Goal: Transaction & Acquisition: Book appointment/travel/reservation

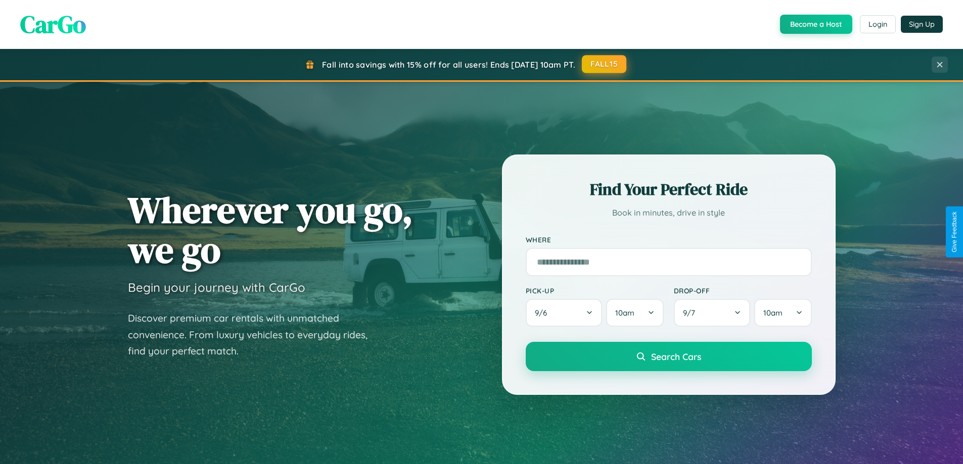
click at [604, 64] on button "FALL15" at bounding box center [604, 64] width 44 height 18
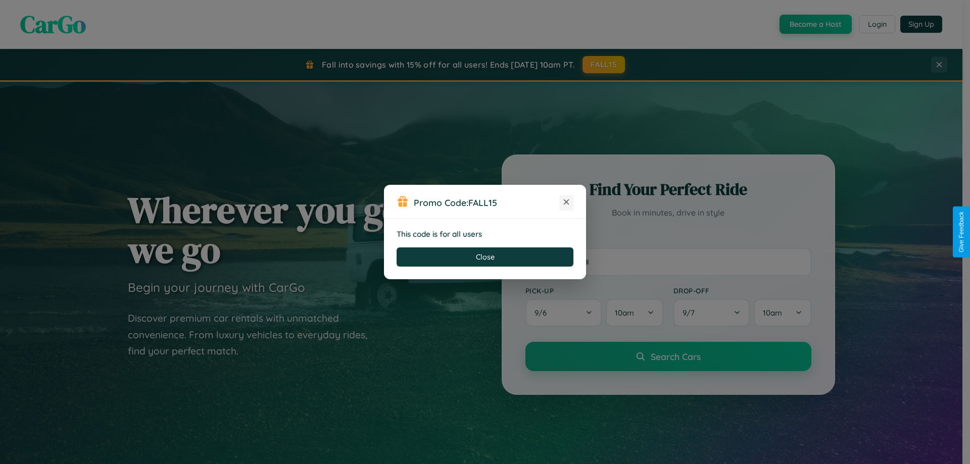
click at [567, 203] on icon at bounding box center [566, 202] width 10 height 10
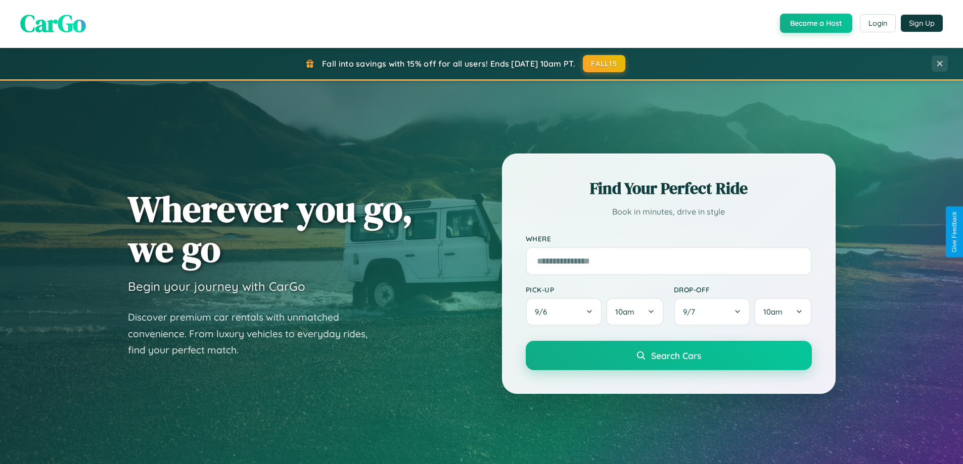
scroll to position [436, 0]
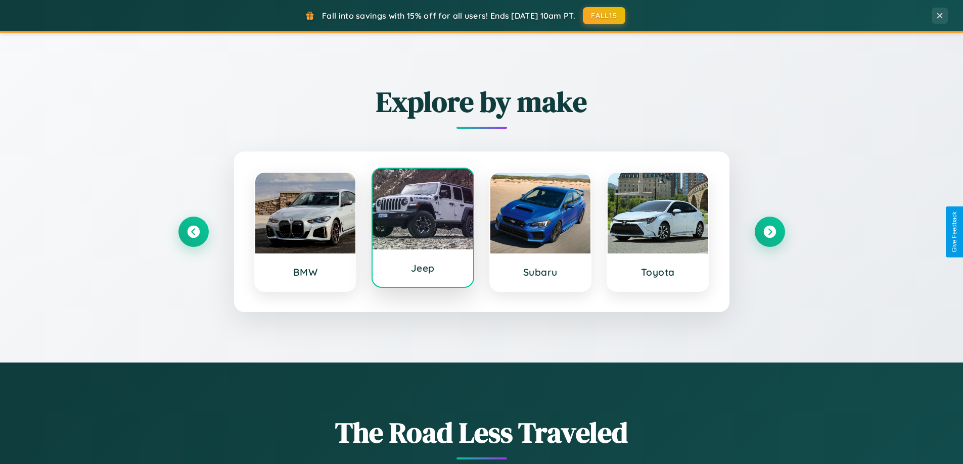
click at [422, 229] on div at bounding box center [422, 209] width 101 height 81
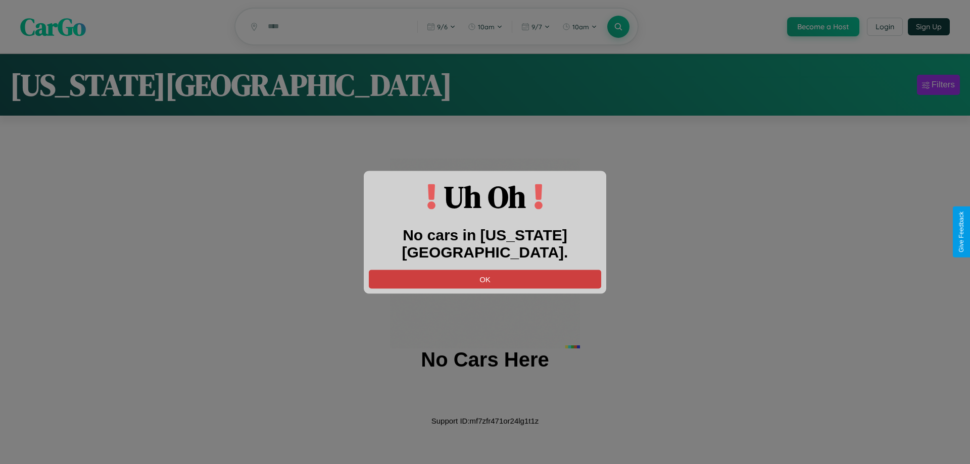
click at [485, 270] on button "OK" at bounding box center [485, 279] width 232 height 19
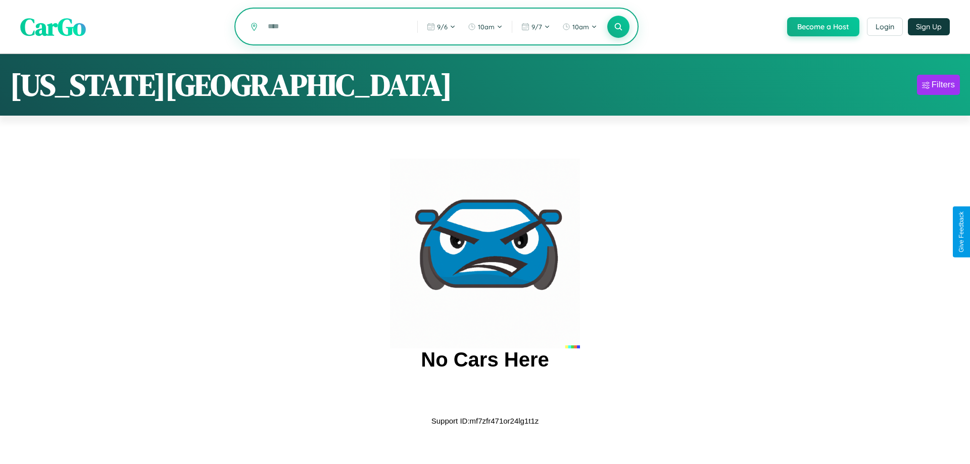
click at [335, 27] on input "text" at bounding box center [335, 27] width 145 height 18
type input "*"
type input "*****"
click at [618, 27] on icon at bounding box center [619, 27] width 10 height 10
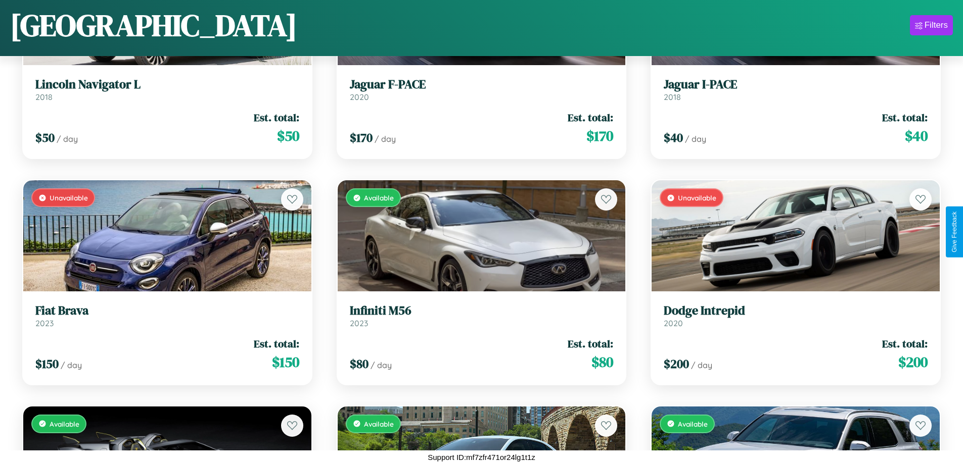
scroll to position [4668, 0]
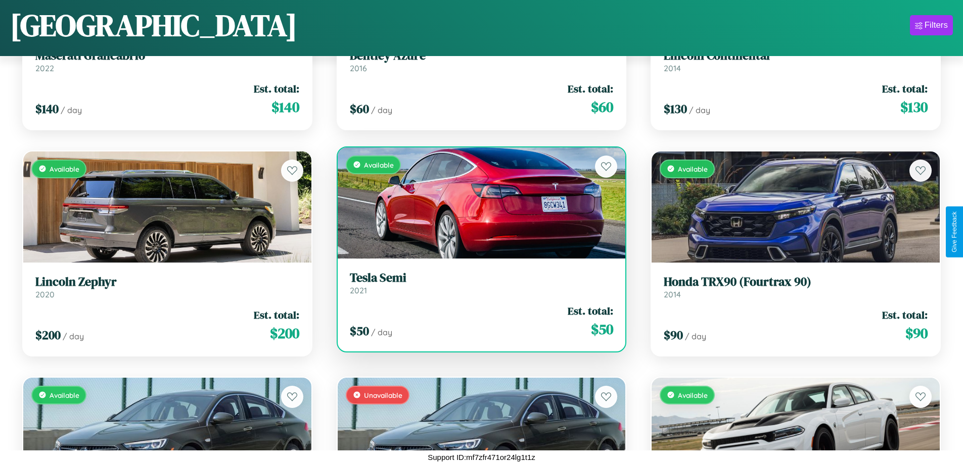
click at [477, 287] on link "Tesla Semi 2021" at bounding box center [482, 283] width 264 height 25
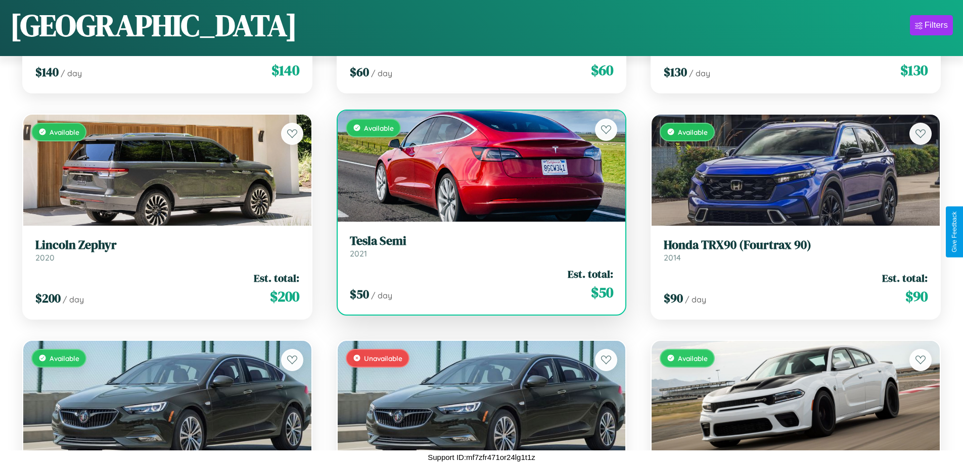
scroll to position [5573, 0]
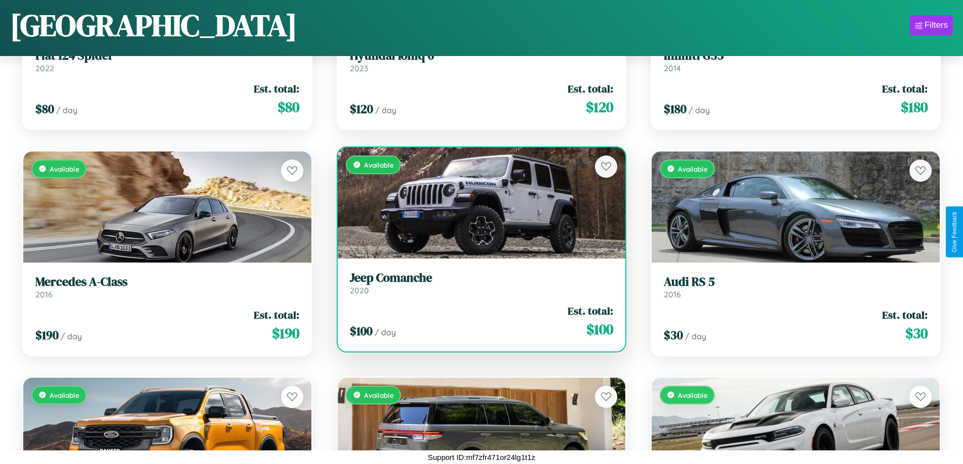
click at [477, 283] on h3 "Jeep Comanche" at bounding box center [482, 278] width 264 height 15
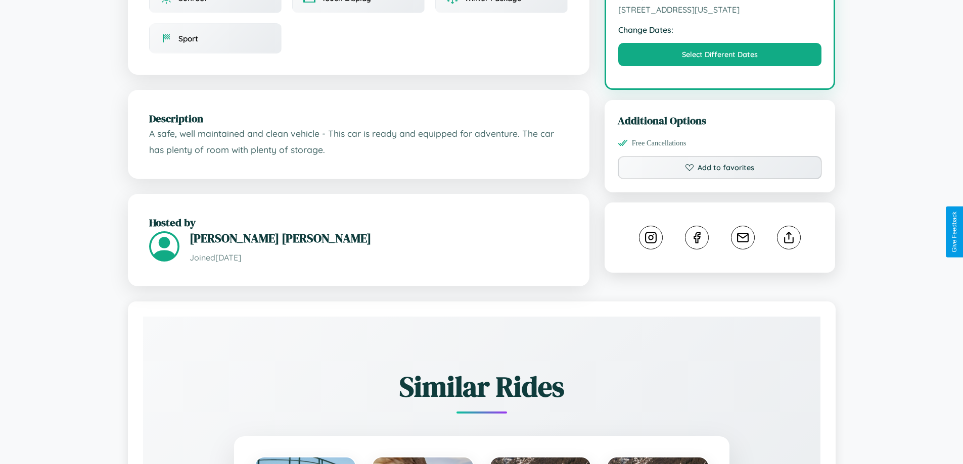
scroll to position [332, 0]
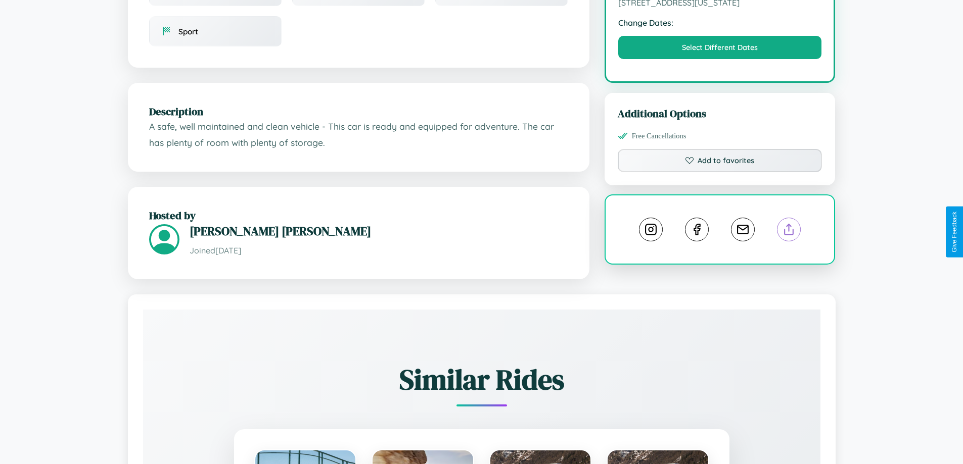
click at [789, 231] on line at bounding box center [789, 227] width 0 height 7
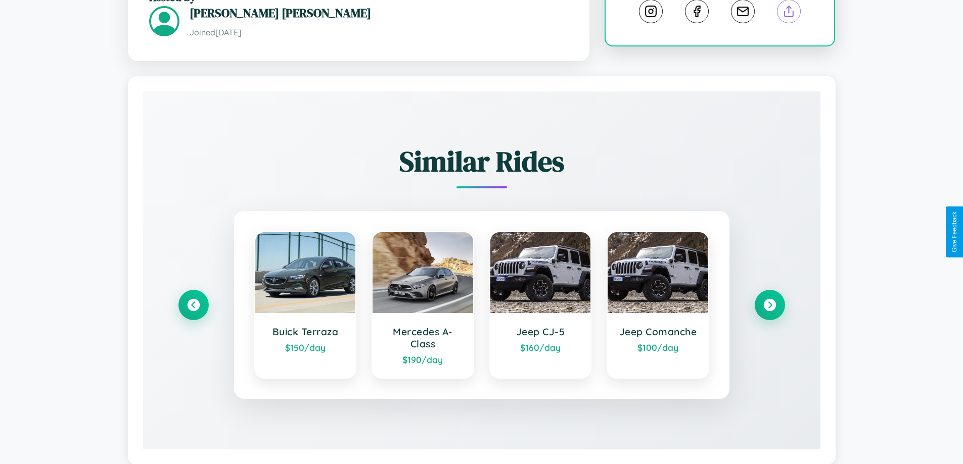
scroll to position [576, 0]
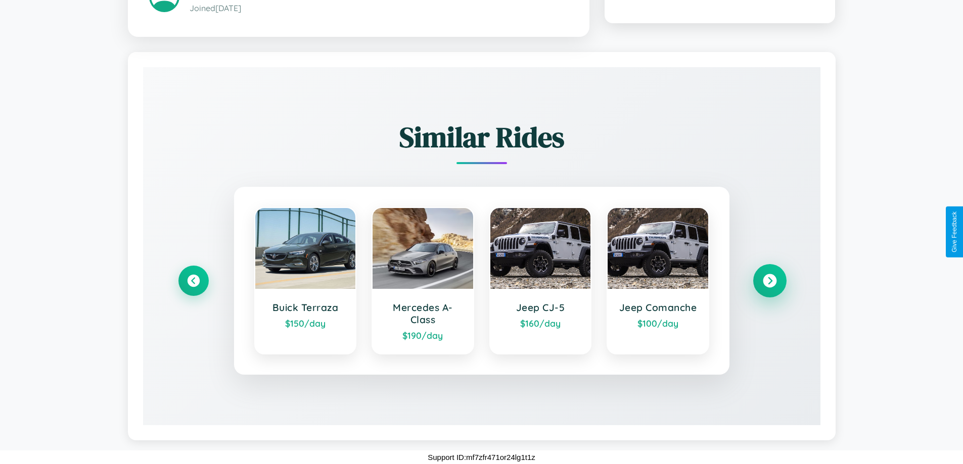
click at [769, 281] on icon at bounding box center [770, 281] width 14 height 14
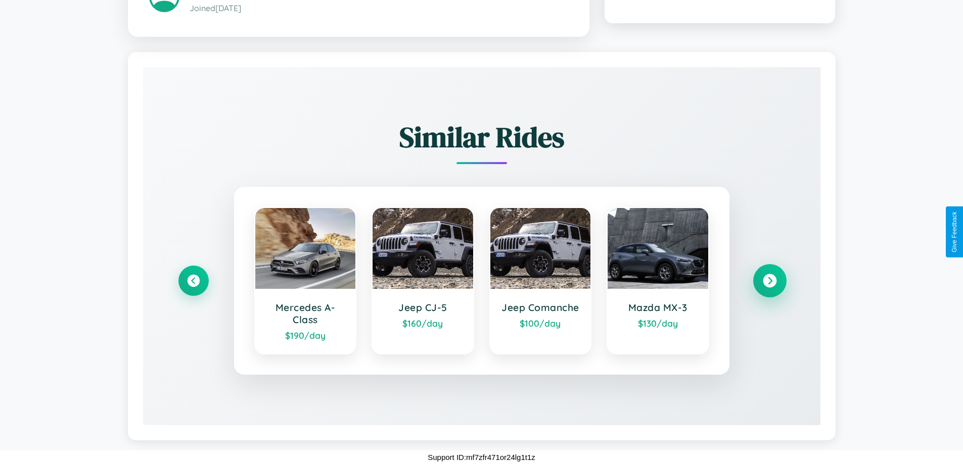
click at [769, 281] on icon at bounding box center [770, 281] width 14 height 14
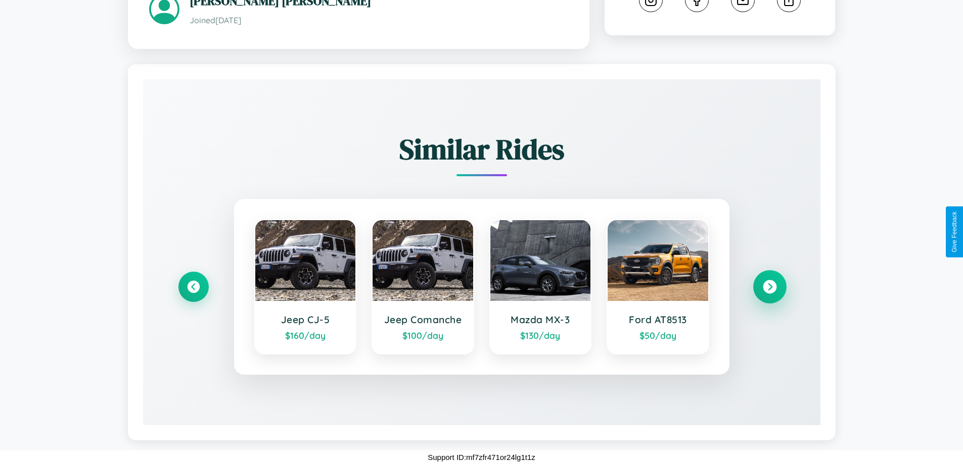
scroll to position [564, 0]
click at [769, 287] on icon at bounding box center [770, 287] width 14 height 14
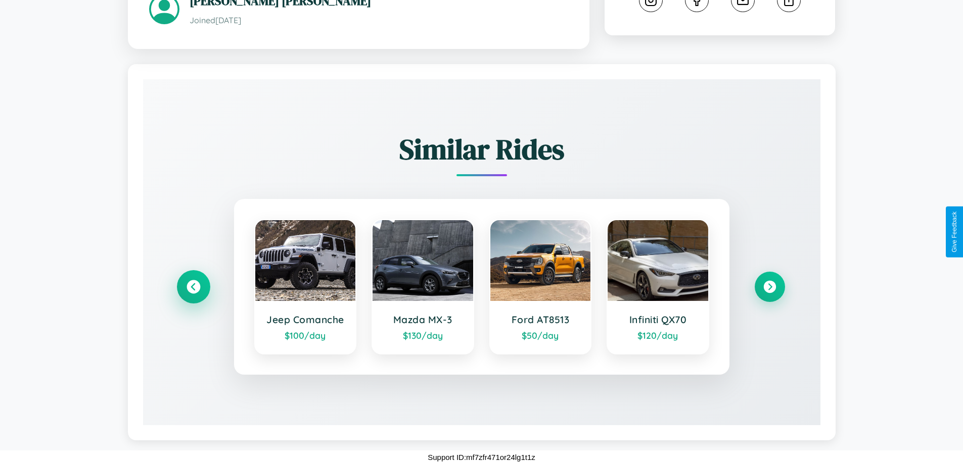
click at [193, 287] on icon at bounding box center [193, 287] width 14 height 14
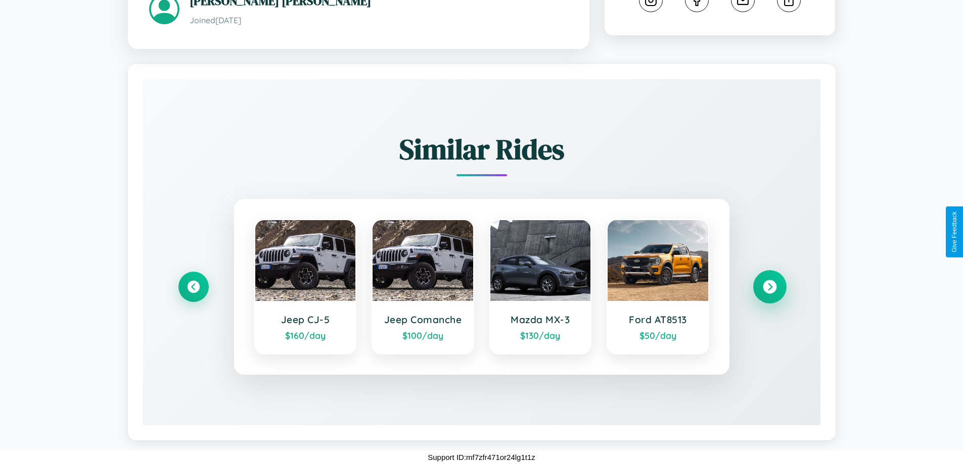
click at [769, 287] on icon at bounding box center [770, 287] width 14 height 14
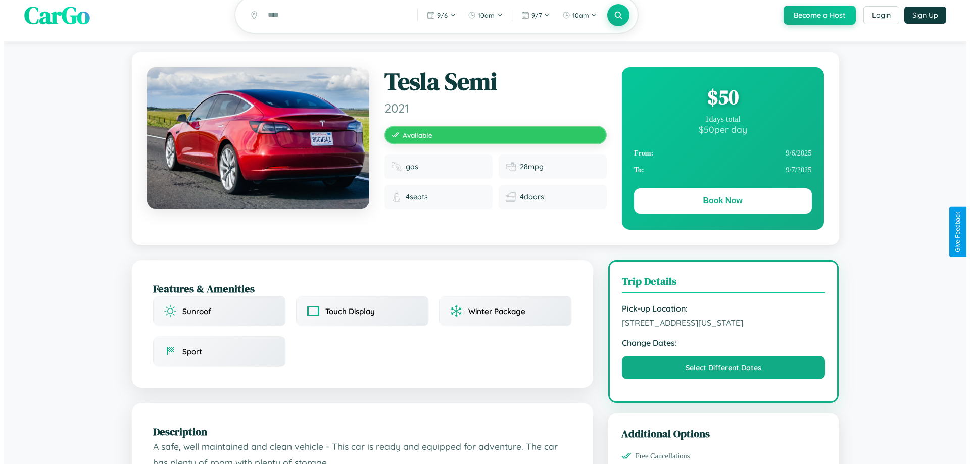
scroll to position [0, 0]
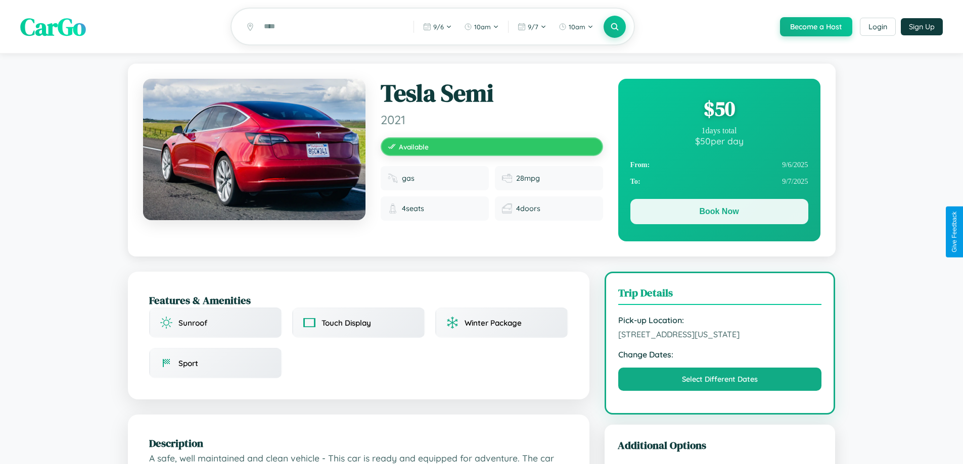
click at [719, 213] on button "Book Now" at bounding box center [719, 211] width 178 height 25
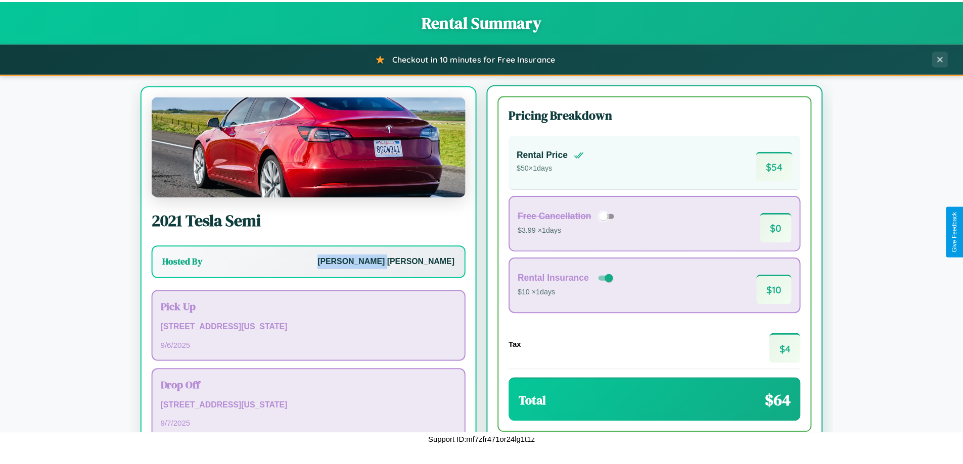
scroll to position [47, 0]
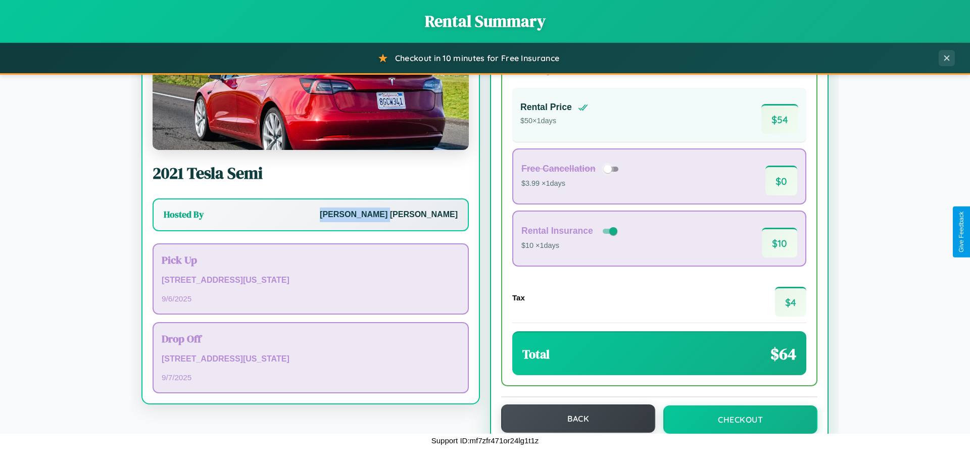
click at [574, 419] on button "Back" at bounding box center [578, 419] width 154 height 28
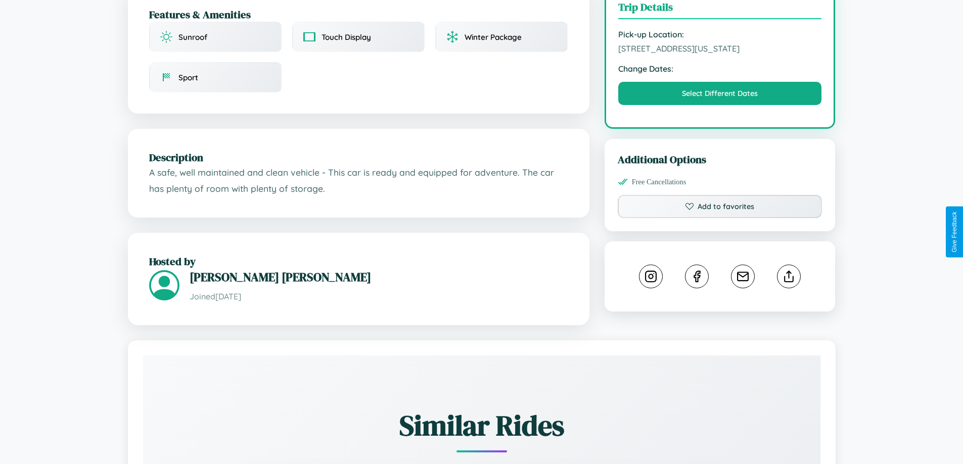
scroll to position [332, 0]
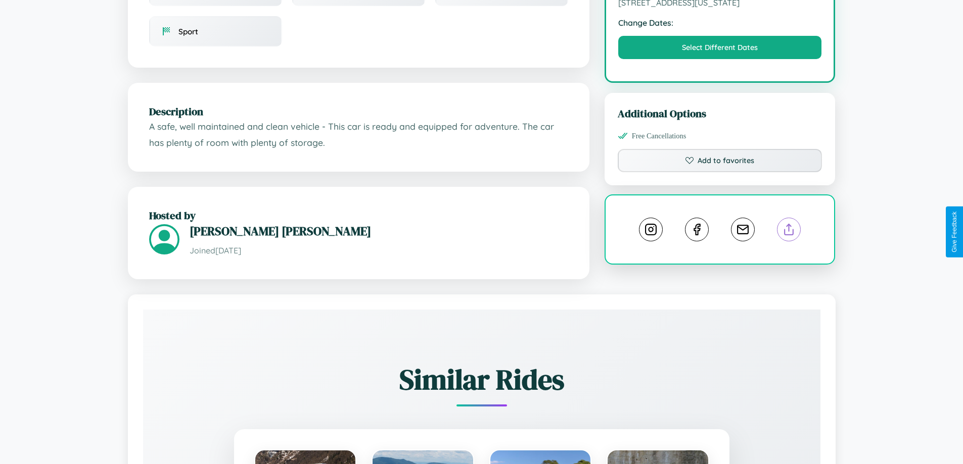
click at [789, 231] on line at bounding box center [789, 227] width 0 height 7
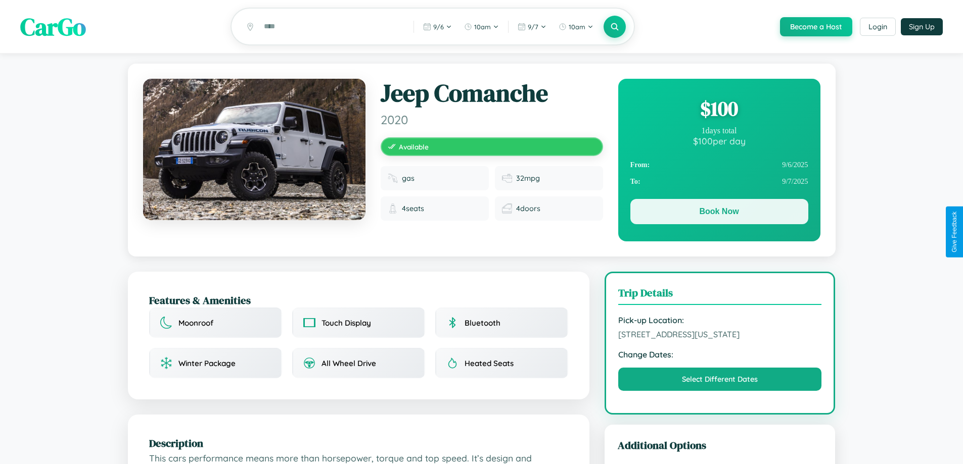
click at [719, 213] on button "Book Now" at bounding box center [719, 211] width 178 height 25
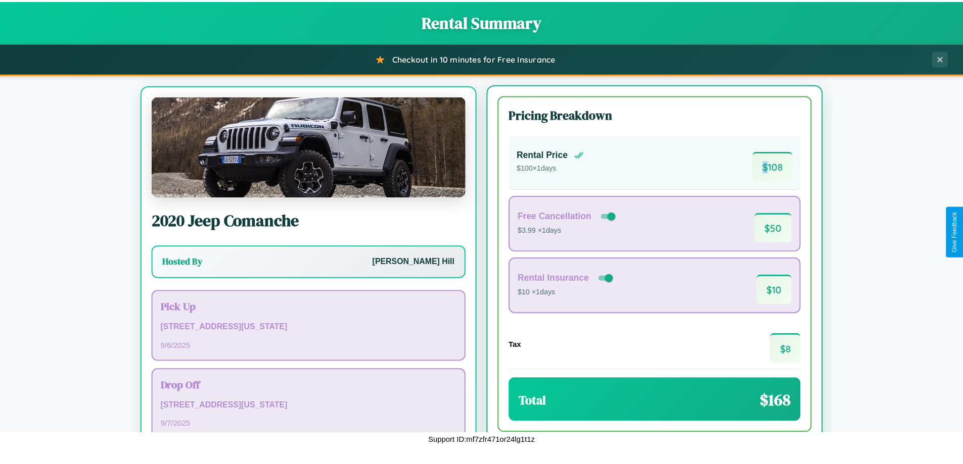
scroll to position [47, 0]
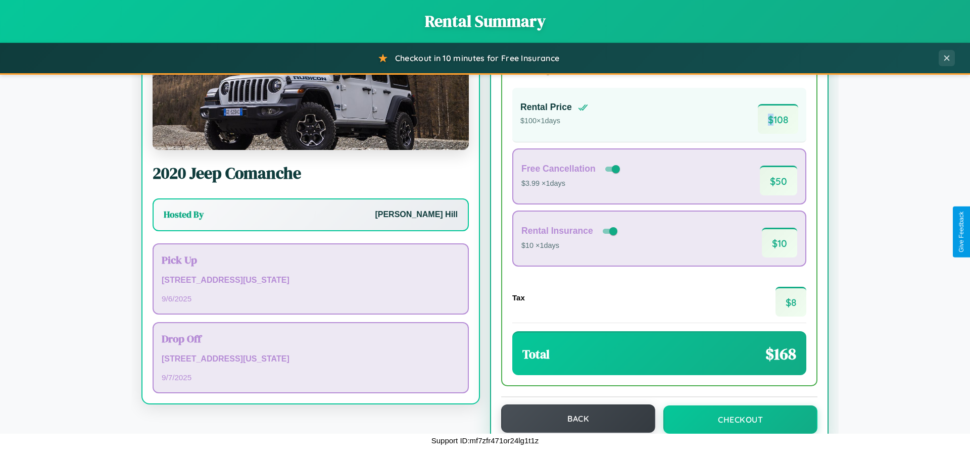
click at [574, 419] on button "Back" at bounding box center [578, 419] width 154 height 28
